Goal: Find contact information: Find contact information

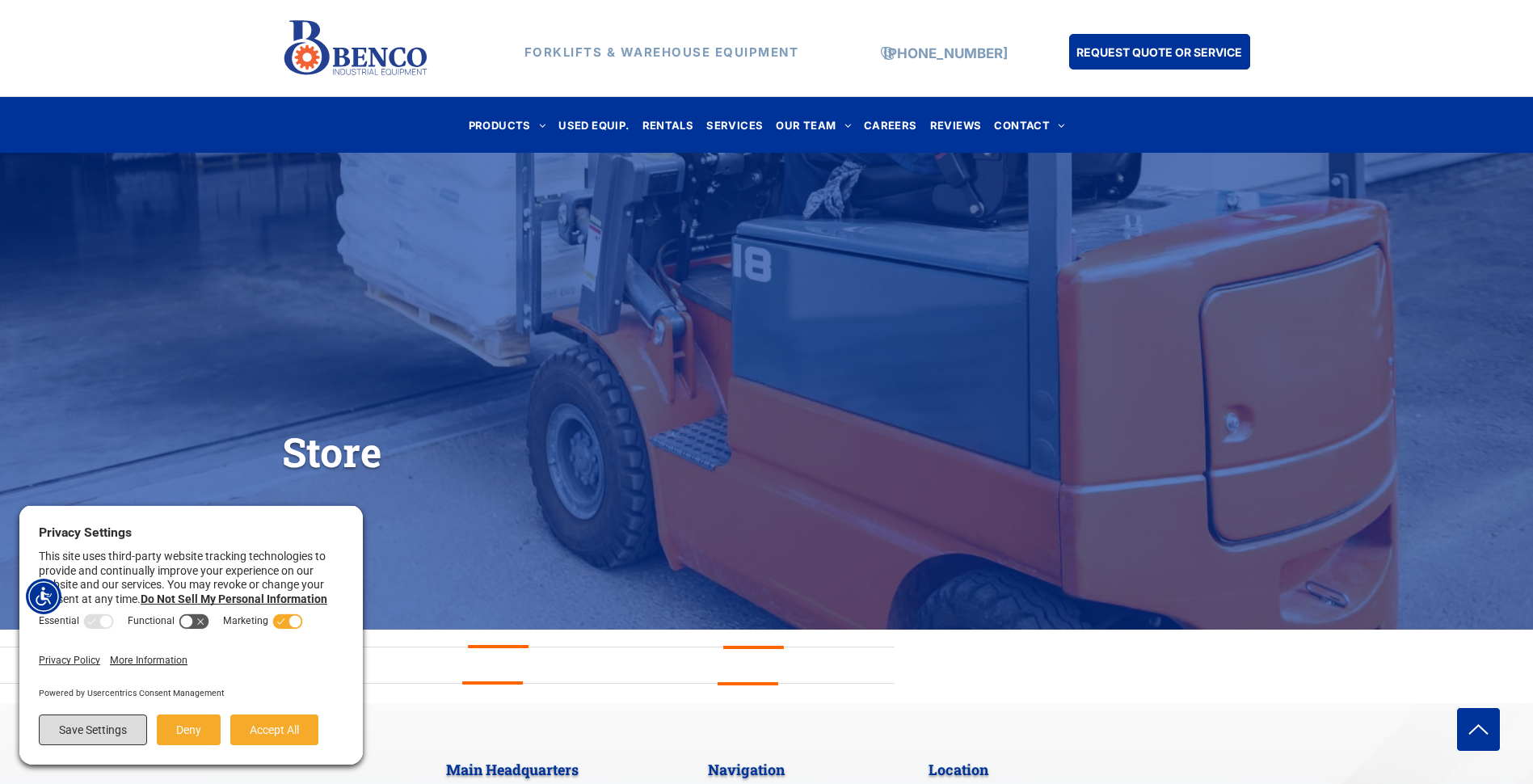
click at [108, 733] on button "Save Settings" at bounding box center [93, 729] width 108 height 31
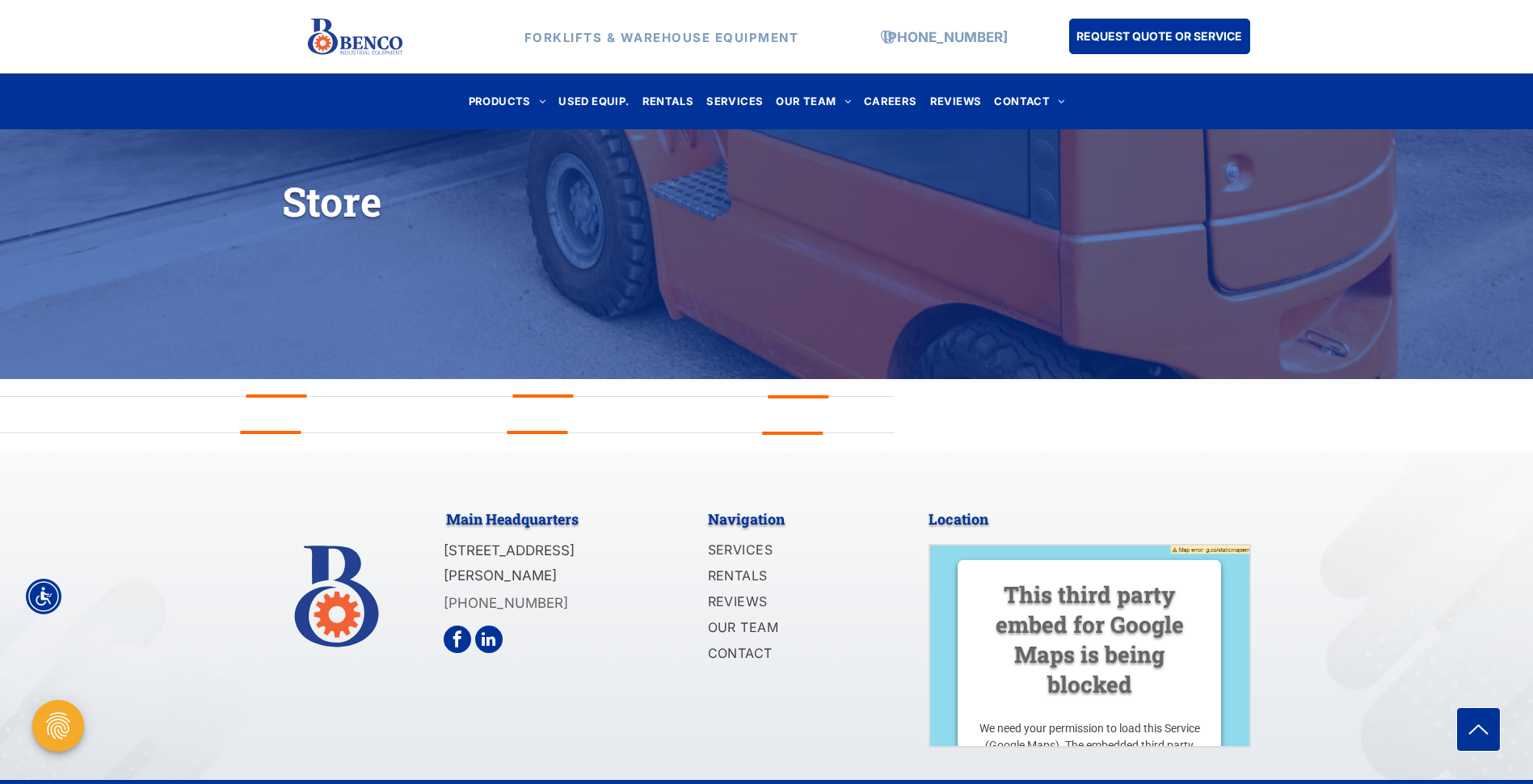
scroll to position [289, 0]
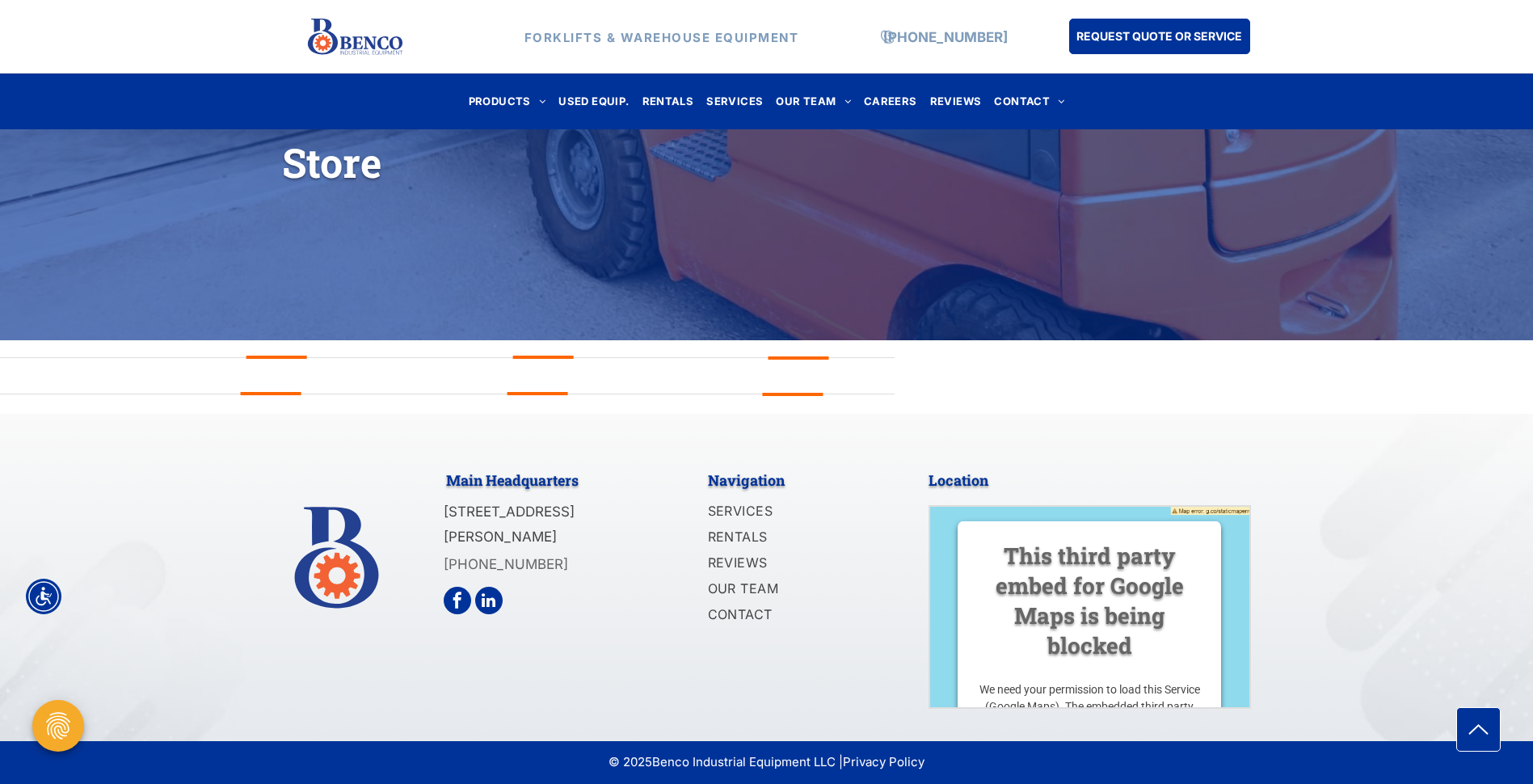
click at [893, 500] on div "Navigation SERVICES RENTALS REVIEWS OUR TEAM CONTACT" at bounding box center [808, 585] width 242 height 246
click at [967, 516] on img at bounding box center [1090, 635] width 320 height 258
click at [994, 530] on div "This third party embed for Google Maps is being blocked We need your permission…" at bounding box center [1089, 636] width 264 height 230
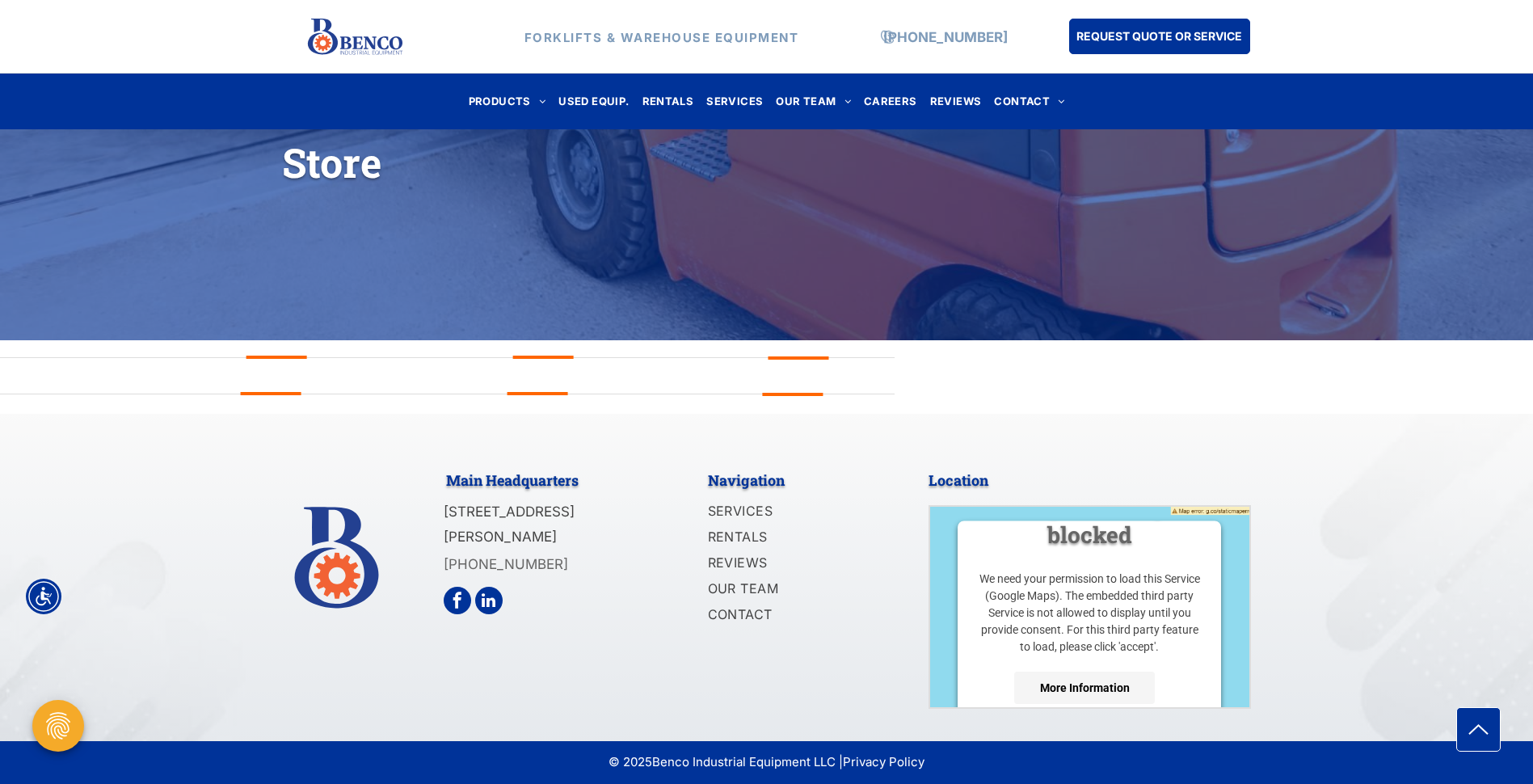
scroll to position [0, 0]
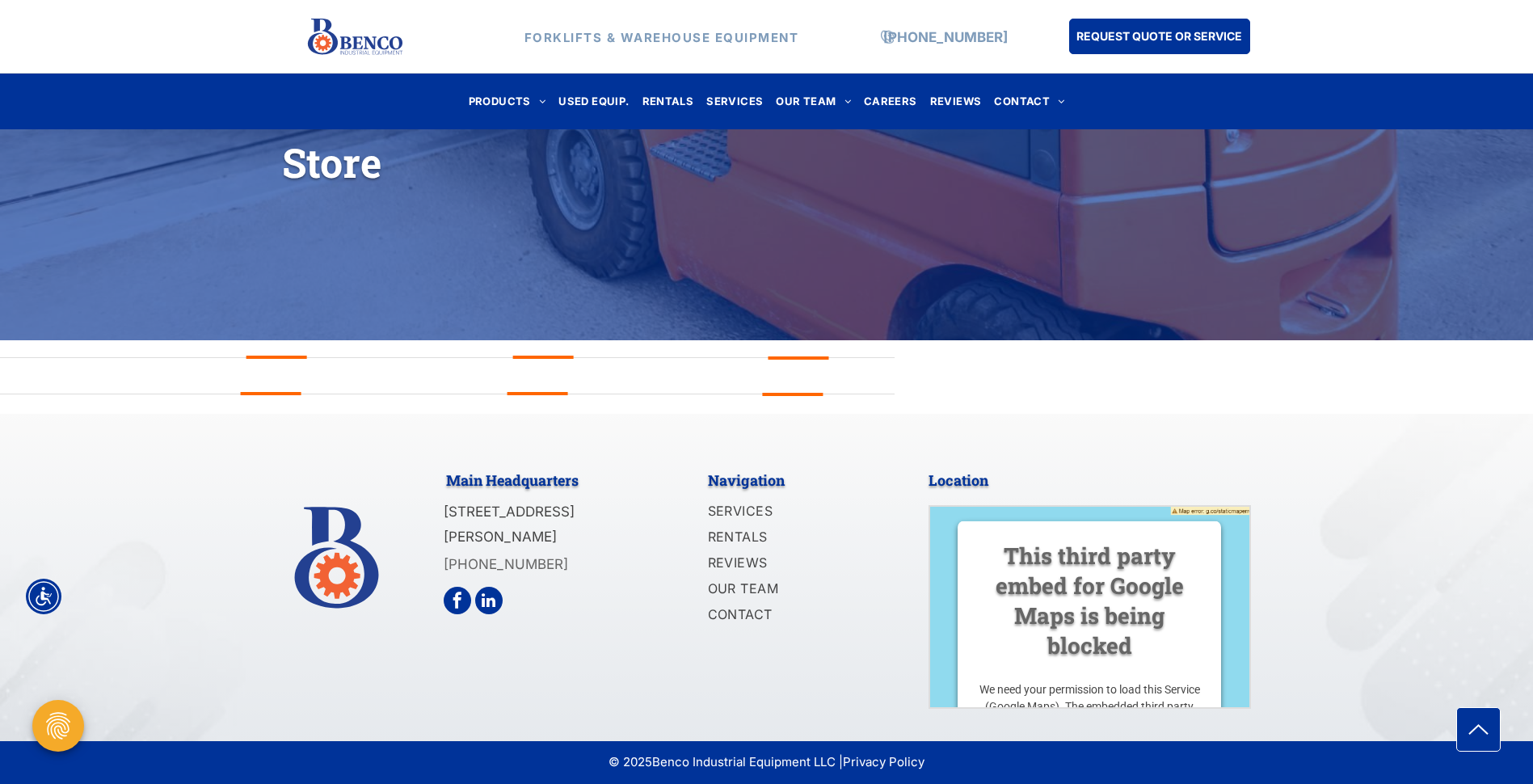
click at [1306, 466] on div "Main Headquarters 1140 Mid Rivers Industrial Drive Saint Peters, MO 63376 (636)…" at bounding box center [766, 577] width 1533 height 327
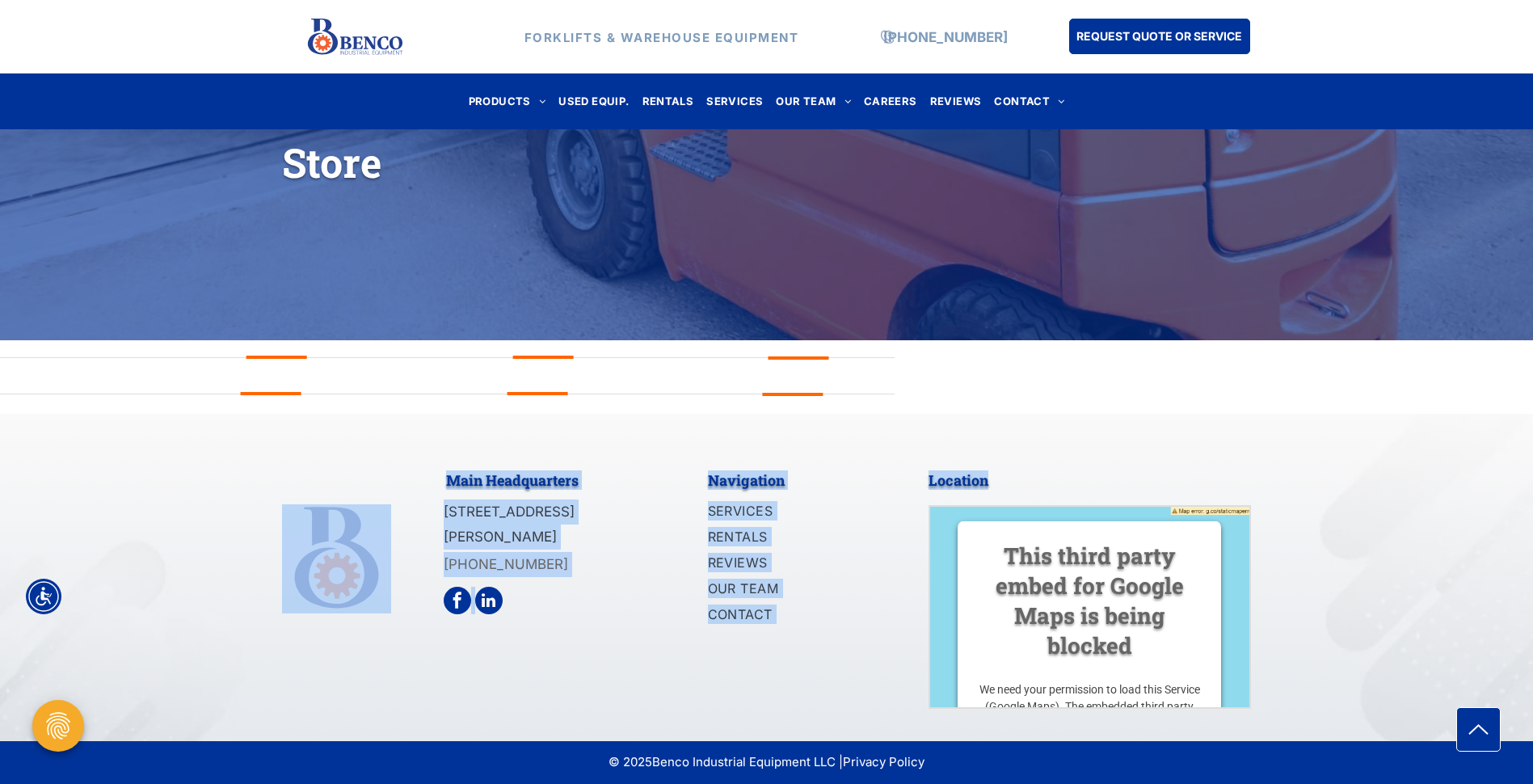
drag, startPoint x: 891, startPoint y: 444, endPoint x: 996, endPoint y: 488, distance: 113.8
click at [996, 488] on div "Main Headquarters 1140 Mid Rivers Industrial Drive Saint Peters, MO 63376 (636)…" at bounding box center [766, 577] width 1533 height 327
drag, startPoint x: 996, startPoint y: 488, endPoint x: 1065, endPoint y: 464, distance: 73.1
click at [1065, 464] on div "Location This third party embed for Google Maps is being blocked We need your p…" at bounding box center [1090, 585] width 324 height 246
drag, startPoint x: 915, startPoint y: 453, endPoint x: 1027, endPoint y: 477, distance: 114.5
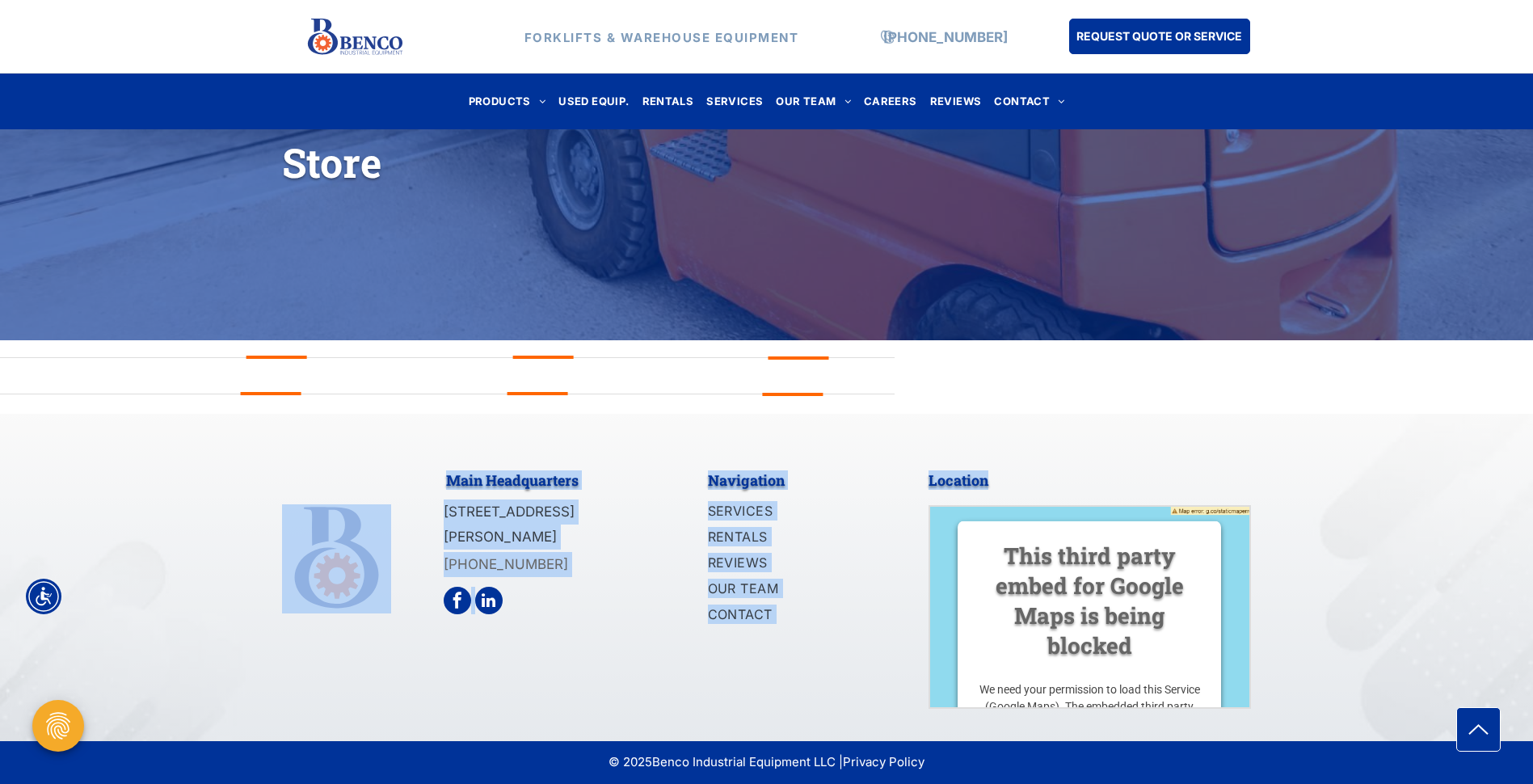
click at [1027, 477] on div "Main Headquarters 1140 Mid Rivers Industrial Drive Saint Peters, MO 63376 (636)…" at bounding box center [766, 577] width 1533 height 327
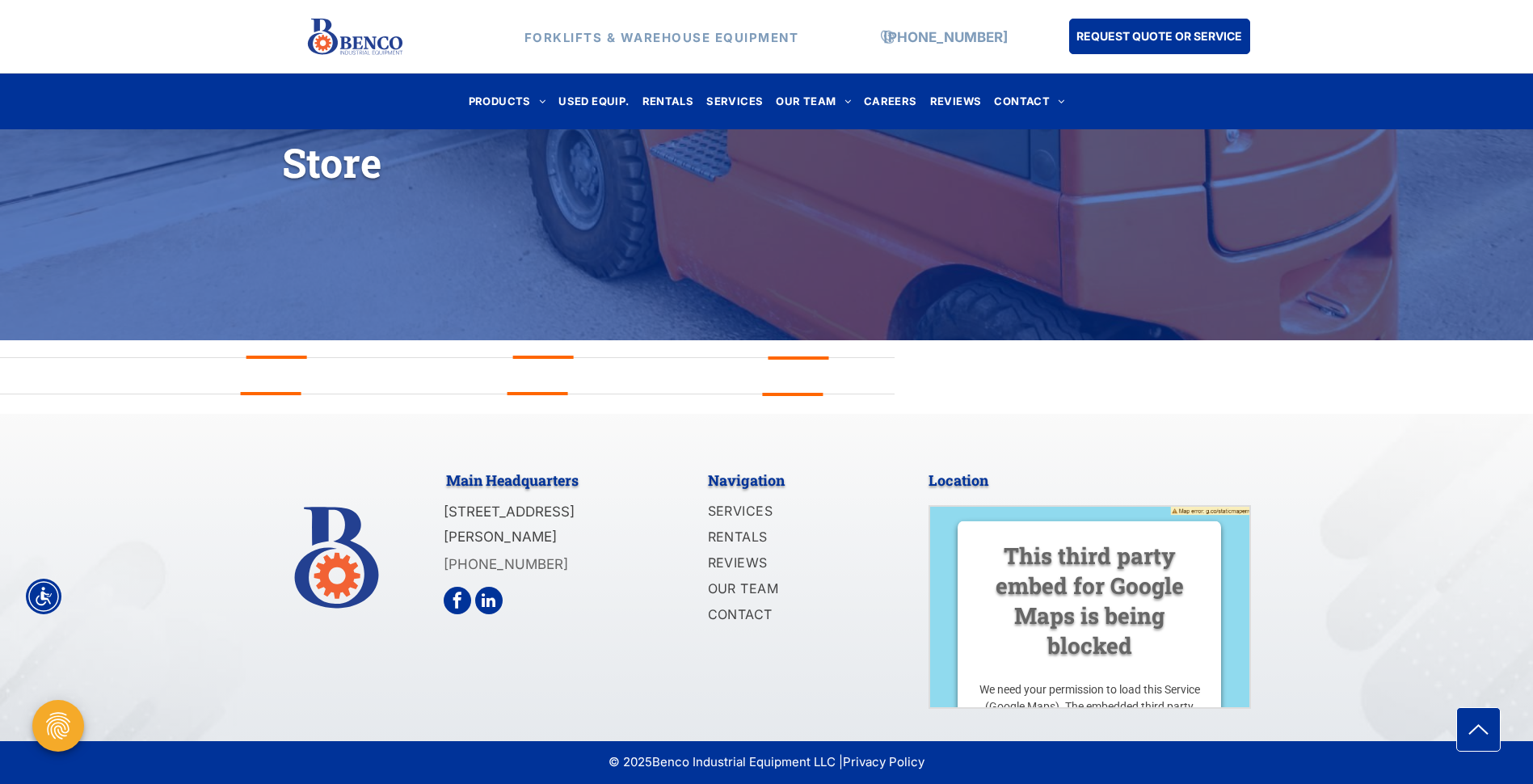
drag, startPoint x: 1027, startPoint y: 477, endPoint x: 992, endPoint y: 458, distance: 39.8
click at [992, 458] on div "Main Headquarters 1140 Mid Rivers Industrial Drive Saint Peters, MO 63376 (636)…" at bounding box center [766, 577] width 1533 height 327
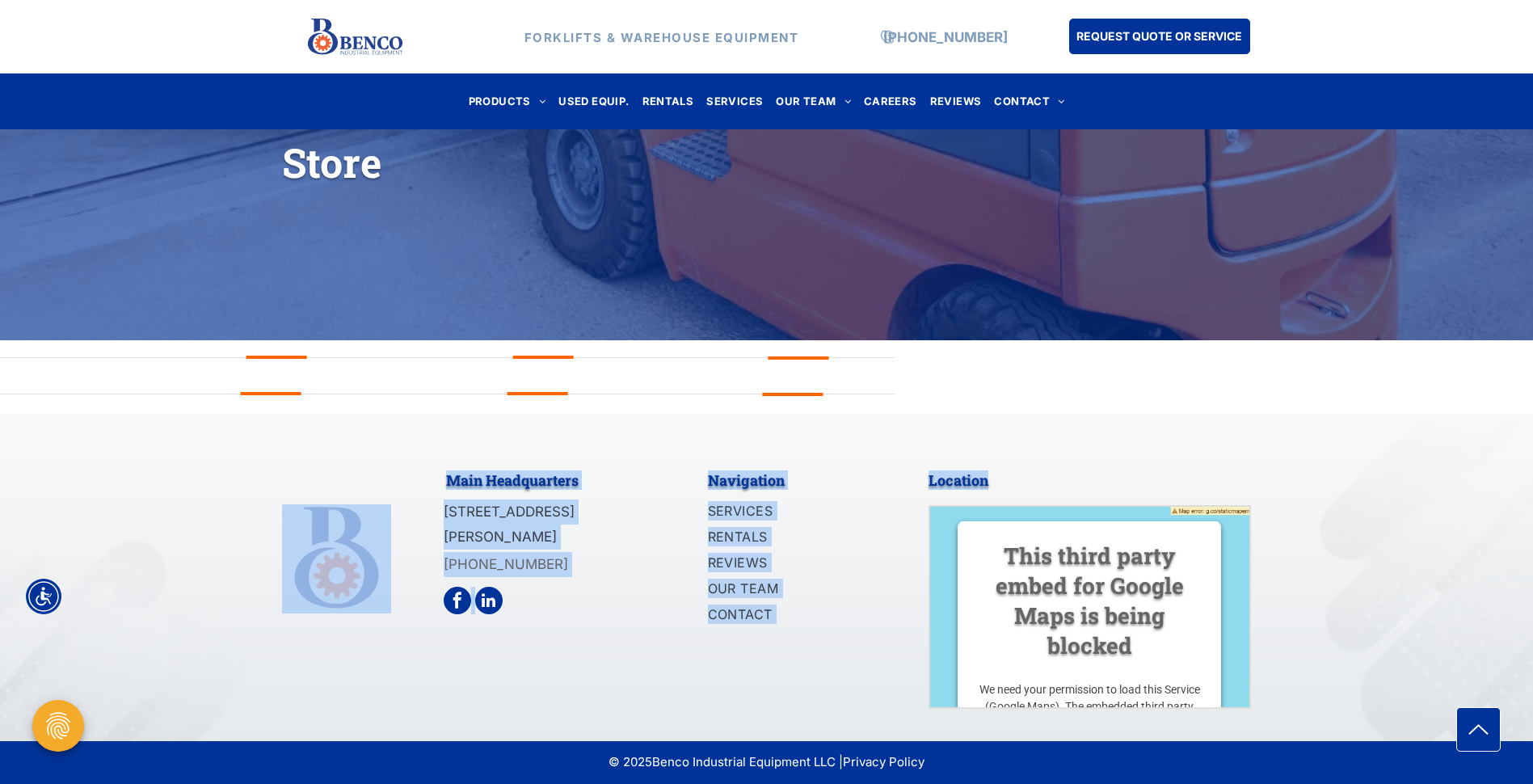
drag, startPoint x: 911, startPoint y: 460, endPoint x: 1017, endPoint y: 477, distance: 107.4
click at [1017, 477] on div "Main Headquarters 1140 Mid Rivers Industrial Drive Saint Peters, MO 63376 (636)…" at bounding box center [766, 577] width 1533 height 327
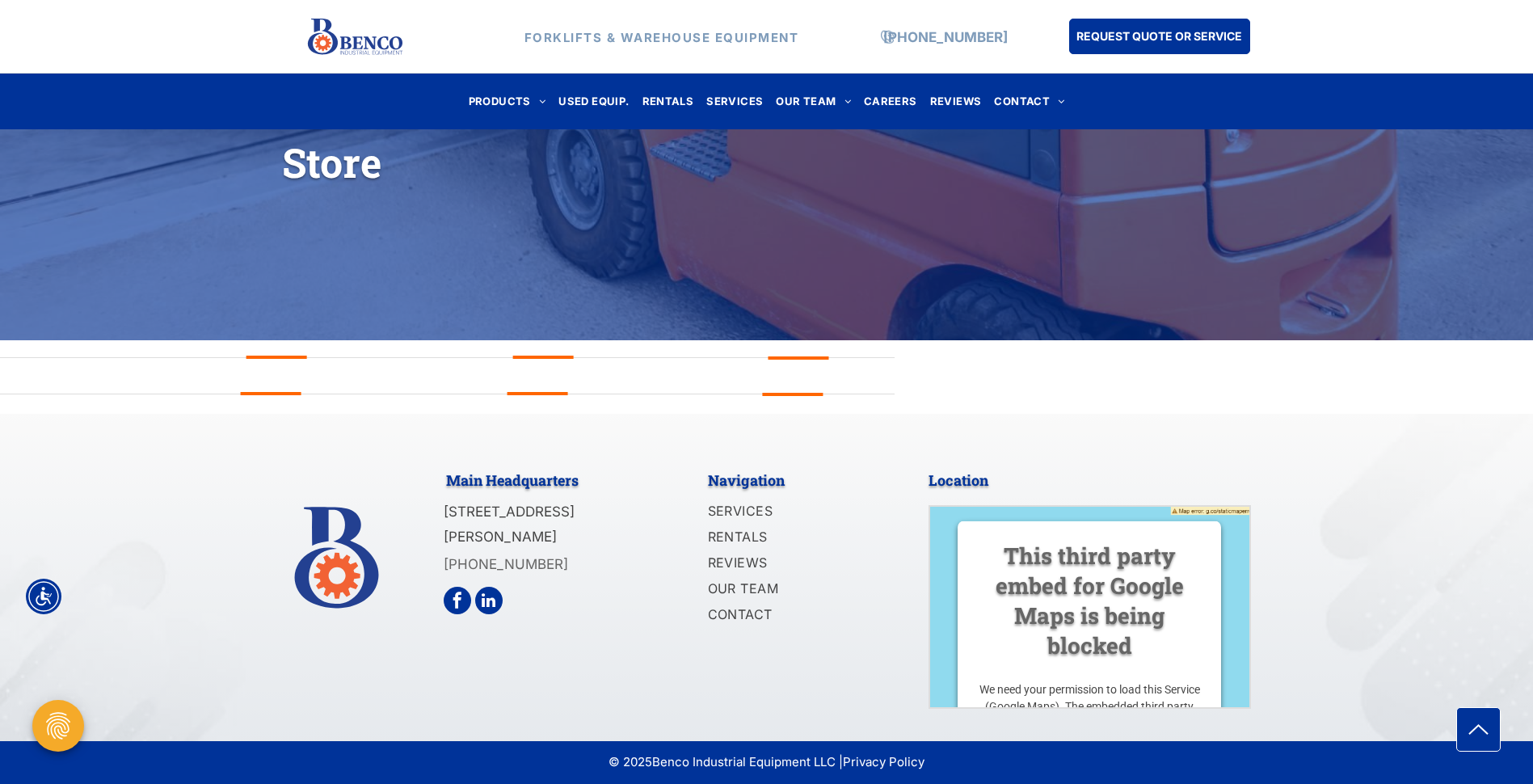
drag, startPoint x: 1017, startPoint y: 477, endPoint x: 910, endPoint y: 449, distance: 110.6
click at [910, 449] on div "Main Headquarters 1140 Mid Rivers Industrial Drive Saint Peters, MO 63376 (636)…" at bounding box center [766, 577] width 1533 height 327
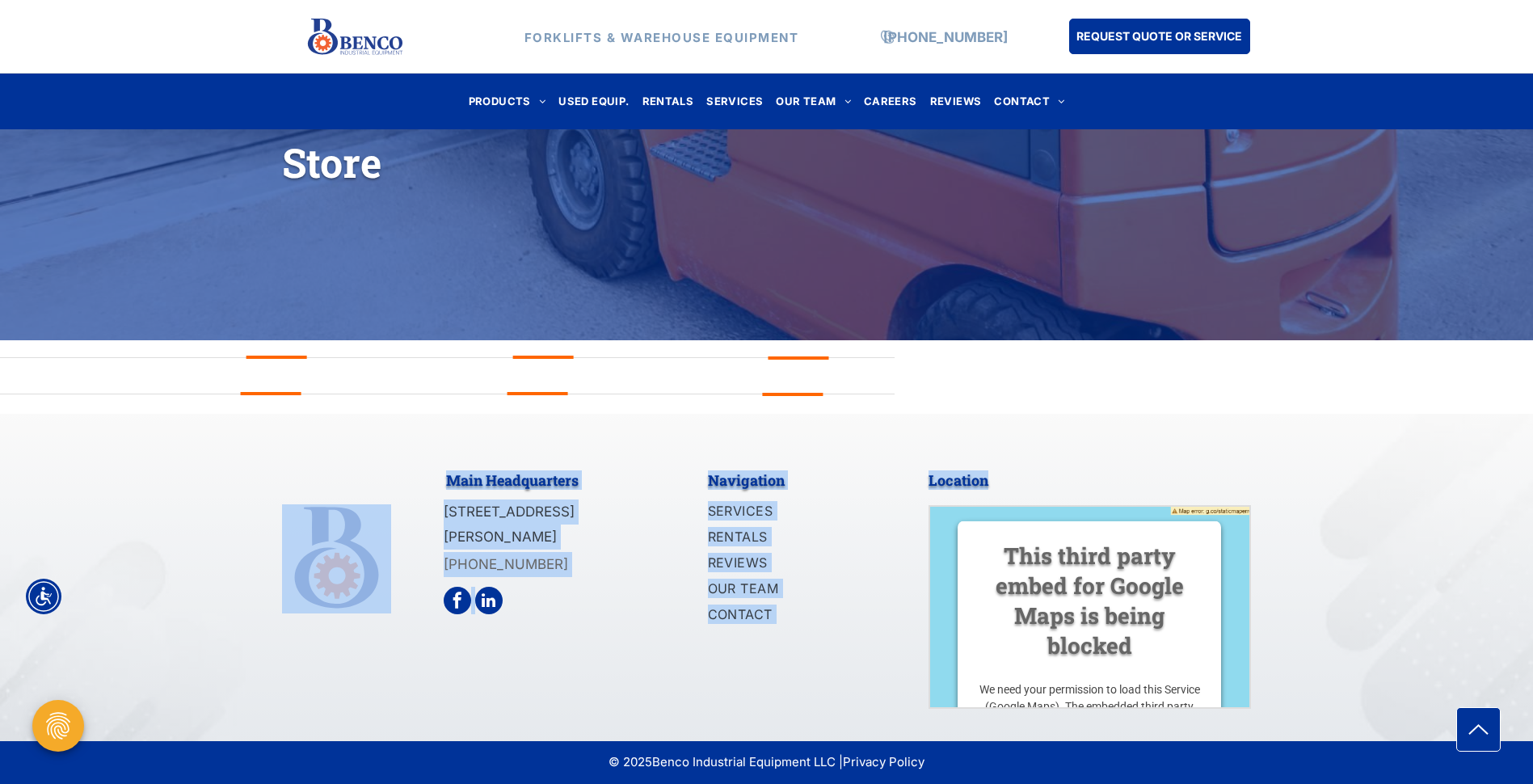
drag, startPoint x: 913, startPoint y: 446, endPoint x: 1000, endPoint y: 479, distance: 93.0
click at [1000, 479] on div "Main Headquarters 1140 Mid Rivers Industrial Drive Saint Peters, MO 63376 (636)…" at bounding box center [766, 577] width 1533 height 327
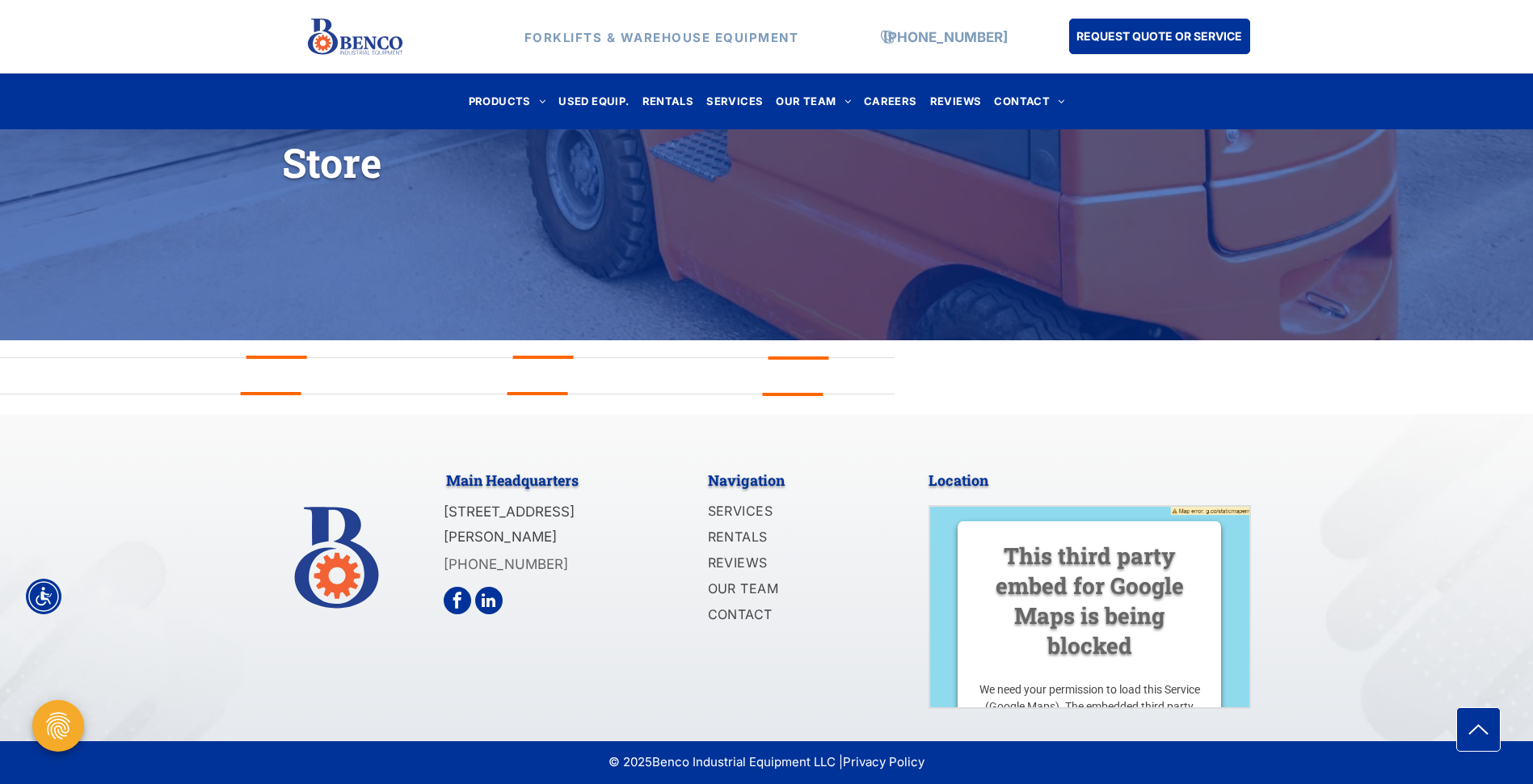
drag, startPoint x: 1000, startPoint y: 479, endPoint x: 946, endPoint y: 434, distance: 70.3
click at [946, 434] on div "Main Headquarters 1140 Mid Rivers Industrial Drive Saint Peters, MO 63376 (636)…" at bounding box center [766, 577] width 1533 height 327
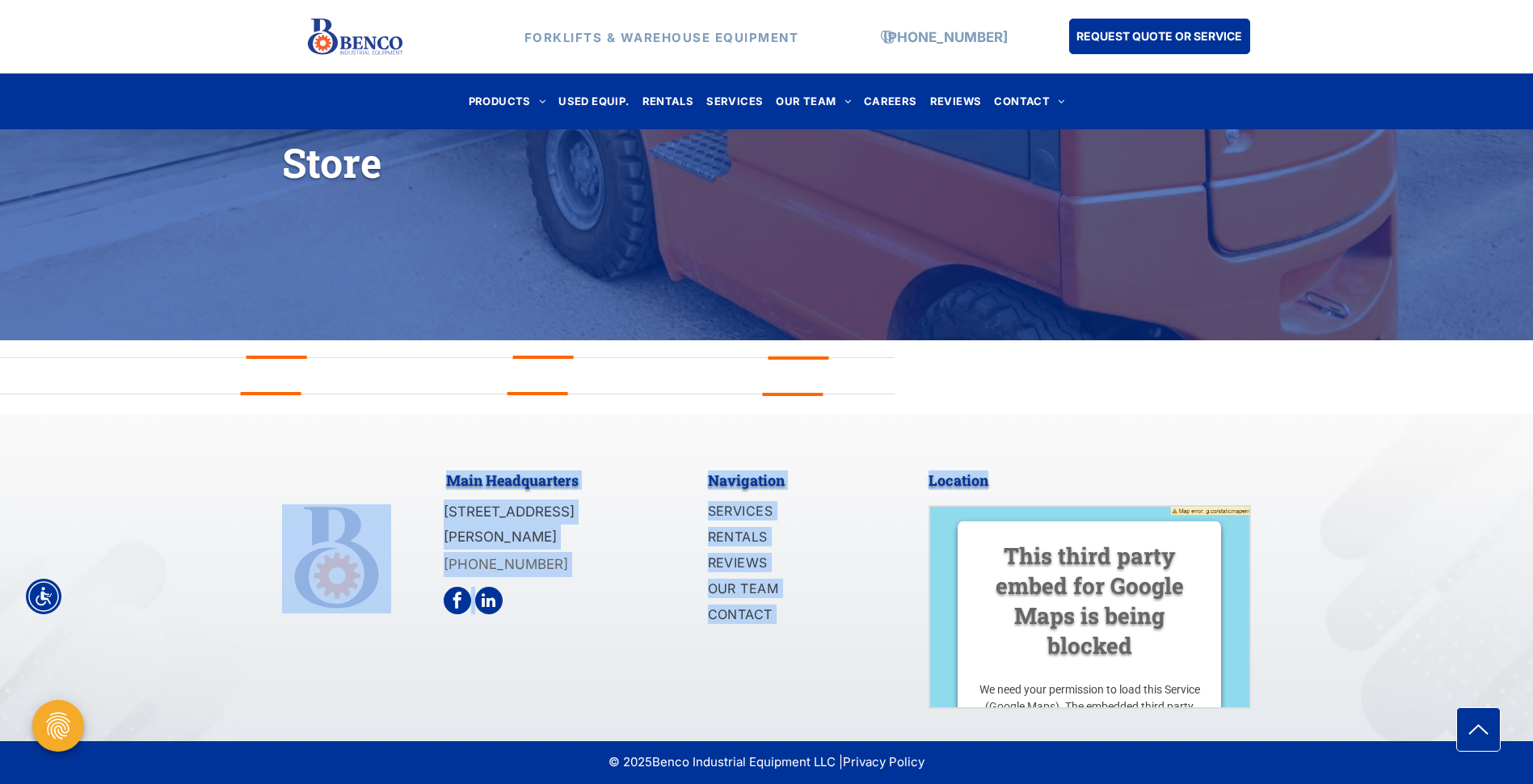
drag, startPoint x: 913, startPoint y: 444, endPoint x: 995, endPoint y: 476, distance: 88.0
click at [995, 476] on div "Main Headquarters 1140 Mid Rivers Industrial Drive Saint Peters, MO 63376 (636)…" at bounding box center [766, 577] width 1533 height 327
drag, startPoint x: 995, startPoint y: 476, endPoint x: 1020, endPoint y: 482, distance: 25.7
click at [1020, 482] on h4 "Location" at bounding box center [1090, 479] width 324 height 20
drag, startPoint x: 918, startPoint y: 453, endPoint x: 1059, endPoint y: 482, distance: 144.0
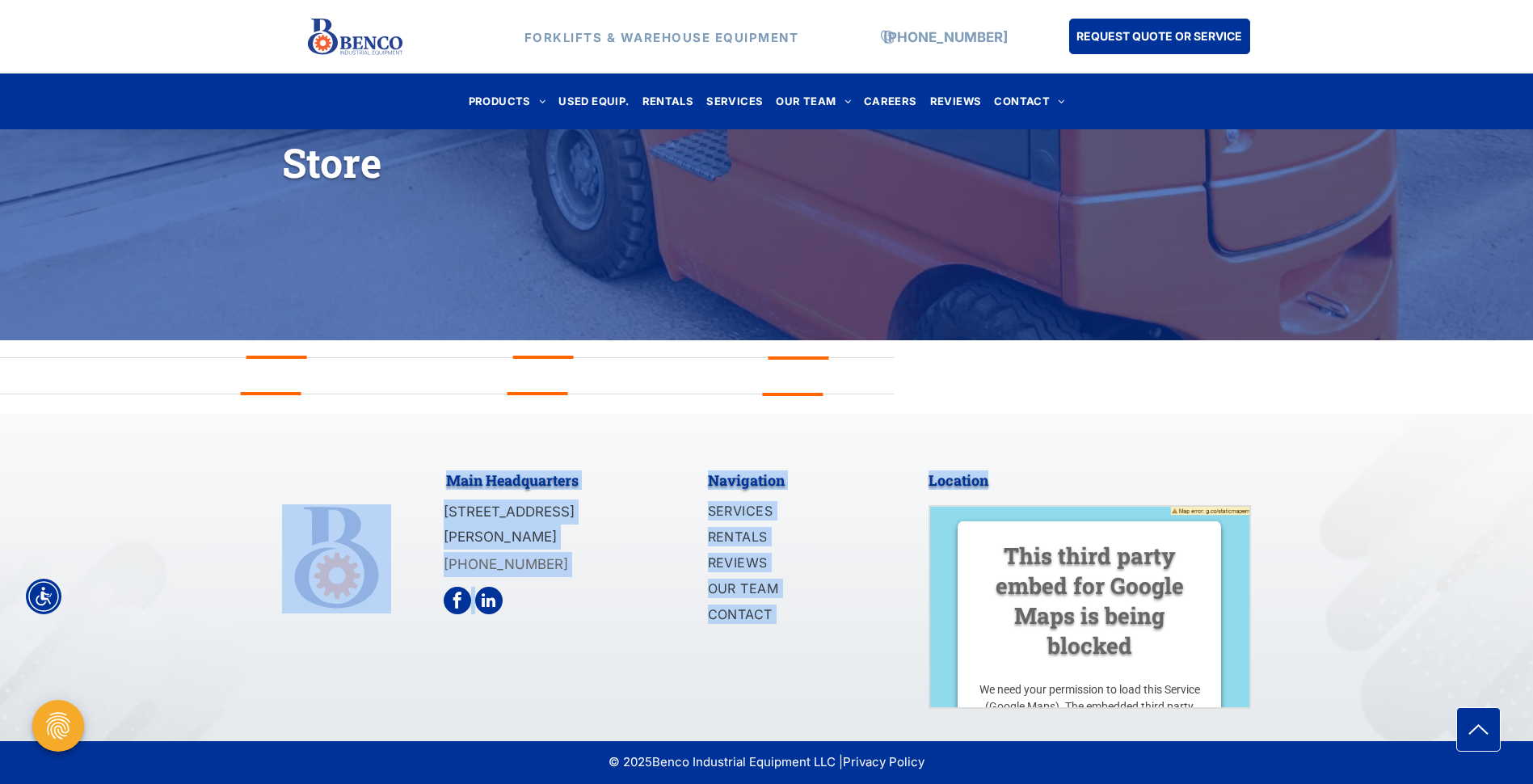
click at [1059, 482] on div "Main Headquarters 1140 Mid Rivers Industrial Drive Saint Peters, MO 63376 (636)…" at bounding box center [766, 577] width 1533 height 327
drag, startPoint x: 917, startPoint y: 437, endPoint x: 1028, endPoint y: 487, distance: 121.7
click at [1028, 487] on div "Main Headquarters 1140 Mid Rivers Industrial Drive Saint Peters, MO 63376 (636)…" at bounding box center [766, 577] width 1533 height 327
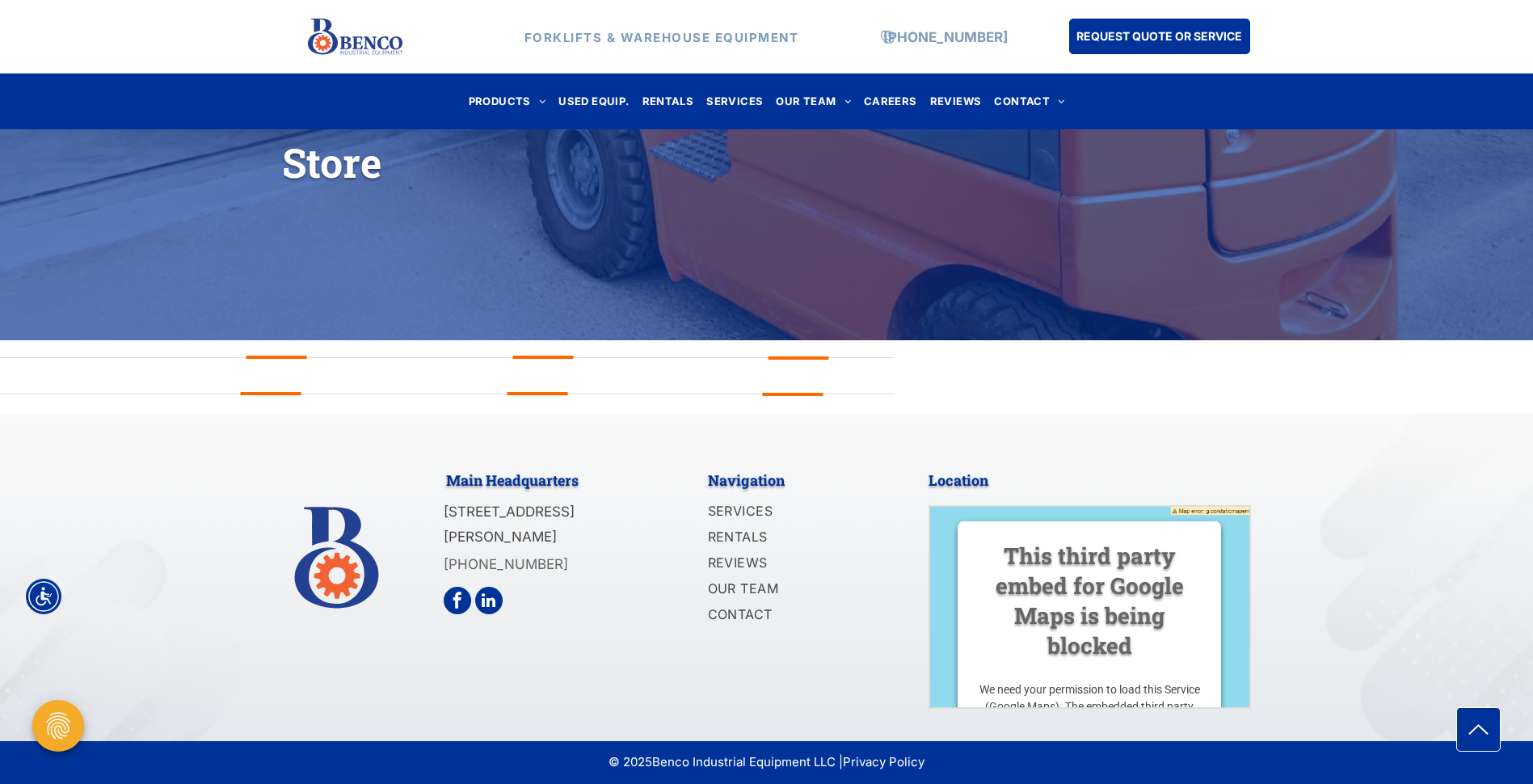
drag, startPoint x: 1028, startPoint y: 487, endPoint x: 939, endPoint y: 433, distance: 104.1
click at [939, 433] on div "Main Headquarters 1140 Mid Rivers Industrial Drive Saint Peters, MO 63376 (636)…" at bounding box center [766, 577] width 1533 height 327
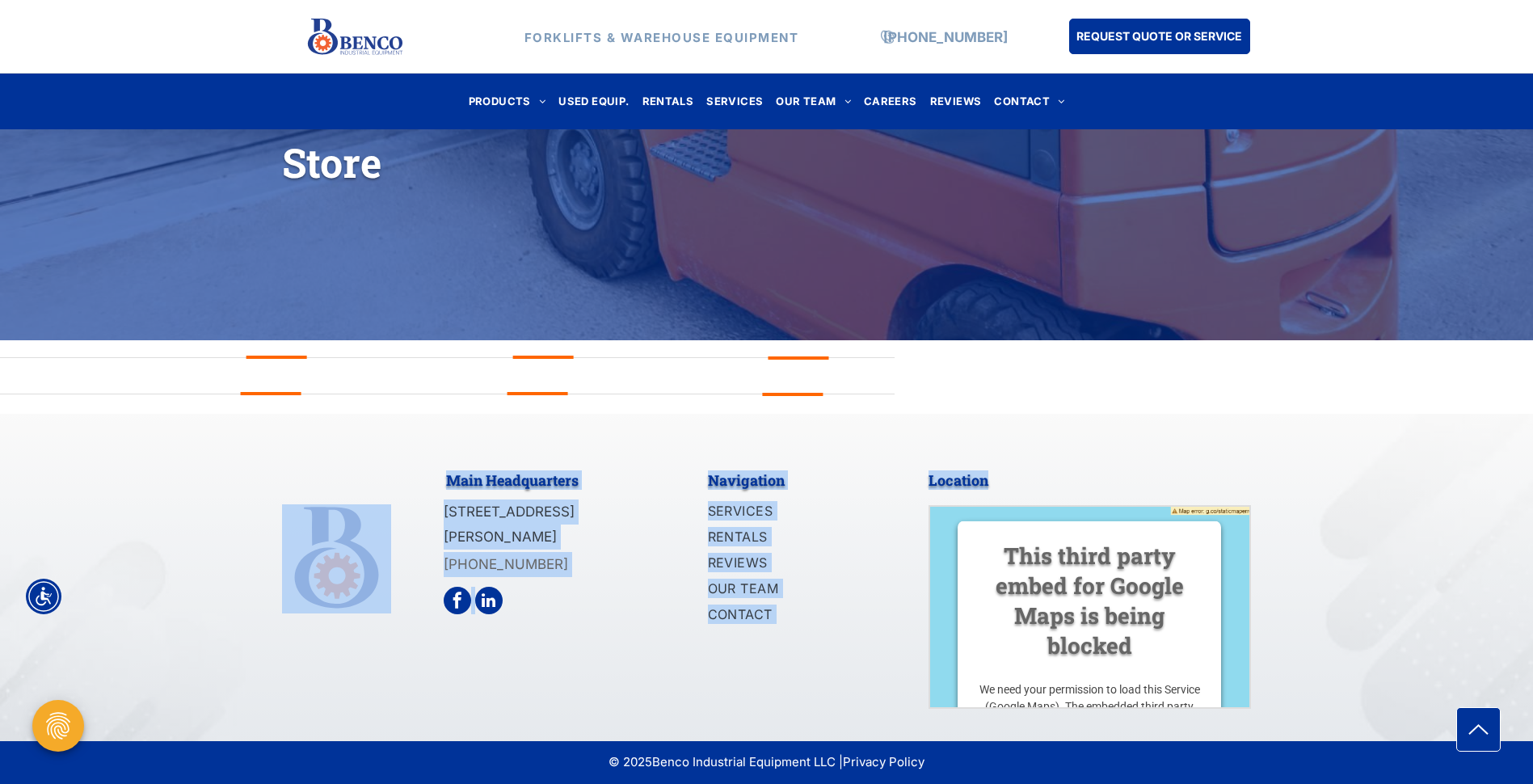
drag, startPoint x: 919, startPoint y: 433, endPoint x: 1044, endPoint y: 492, distance: 138.2
click at [1044, 492] on div "Main Headquarters 1140 Mid Rivers Industrial Drive Saint Peters, MO 63376 (636)…" at bounding box center [766, 577] width 1533 height 327
drag, startPoint x: 1044, startPoint y: 492, endPoint x: 1003, endPoint y: 481, distance: 42.4
click at [1003, 481] on div "Main Headquarters 1140 Mid Rivers Industrial Drive Saint Peters, MO 63376 (636)…" at bounding box center [766, 577] width 1533 height 327
